Goal: Complete application form

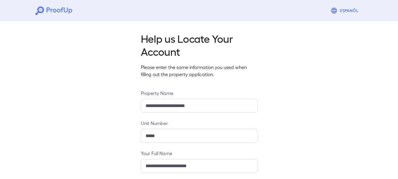
click at [295, 116] on div "**********" at bounding box center [199, 143] width 398 height 248
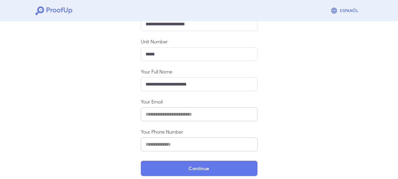
scroll to position [88, 0]
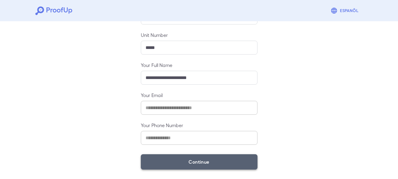
click at [188, 160] on button "Continue" at bounding box center [199, 161] width 117 height 15
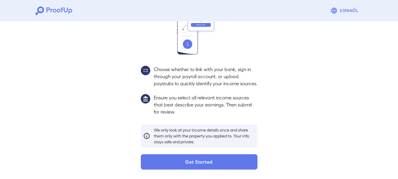
scroll to position [80, 0]
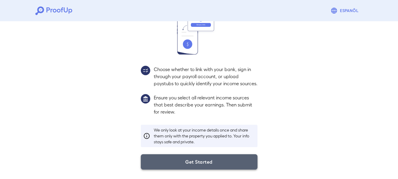
click at [200, 160] on button "Get Started" at bounding box center [199, 161] width 117 height 15
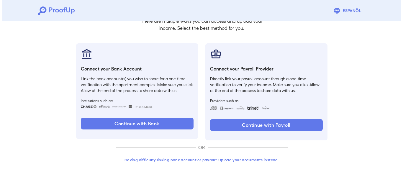
scroll to position [46, 0]
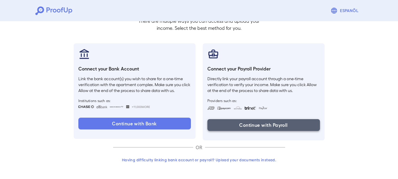
click at [246, 123] on button "Continue with Payroll" at bounding box center [264, 125] width 113 height 12
